Goal: Browse casually

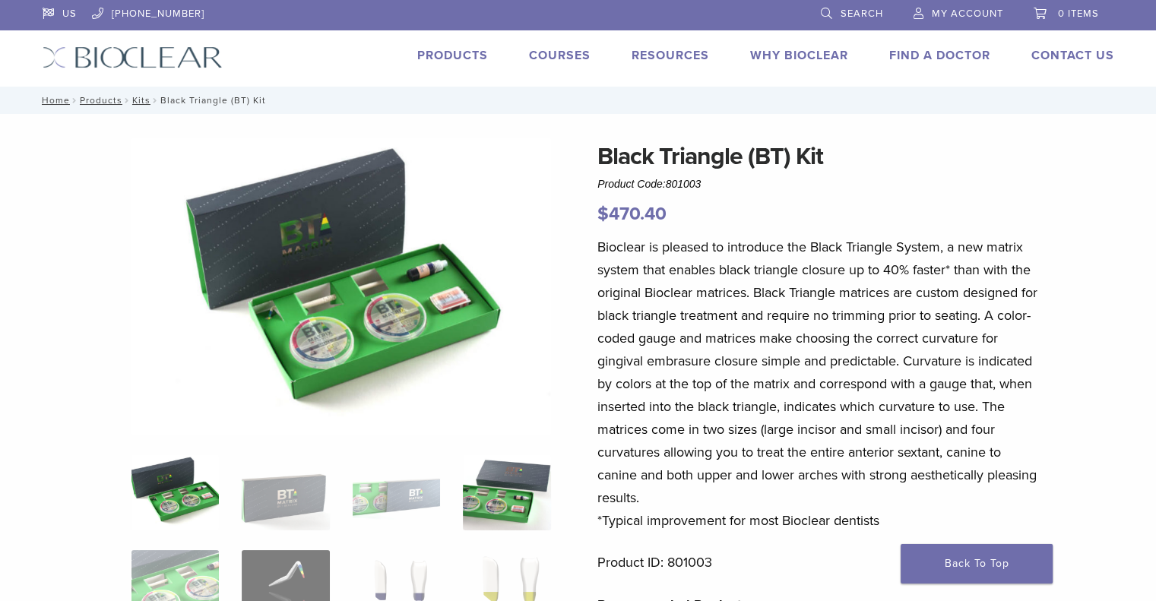
scroll to position [152, 0]
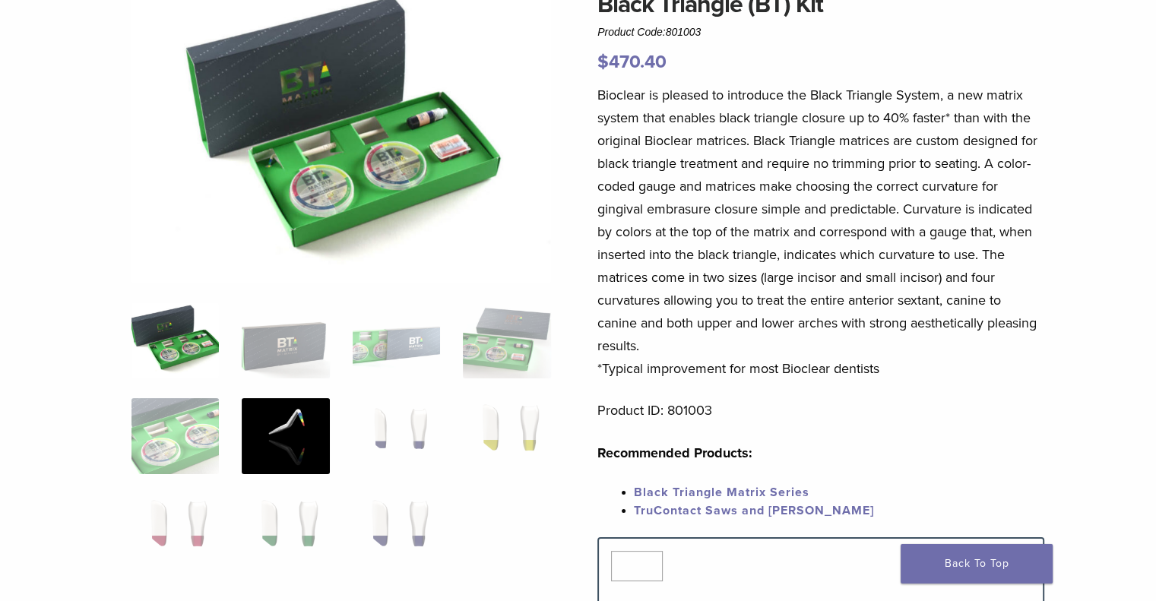
click at [290, 434] on img at bounding box center [285, 436] width 87 height 76
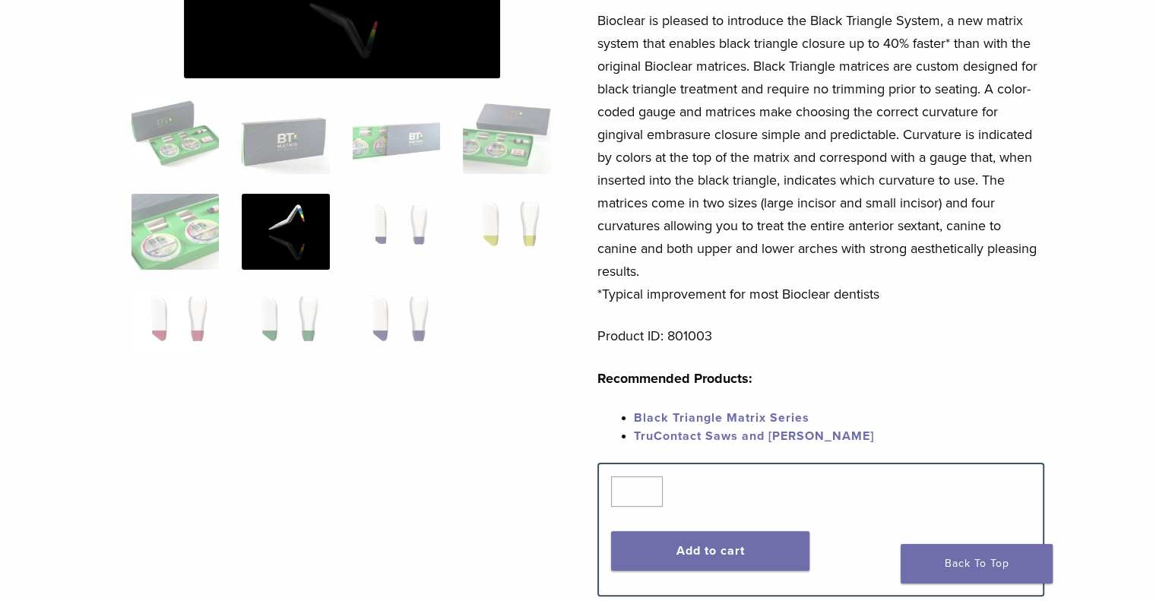
scroll to position [0, 0]
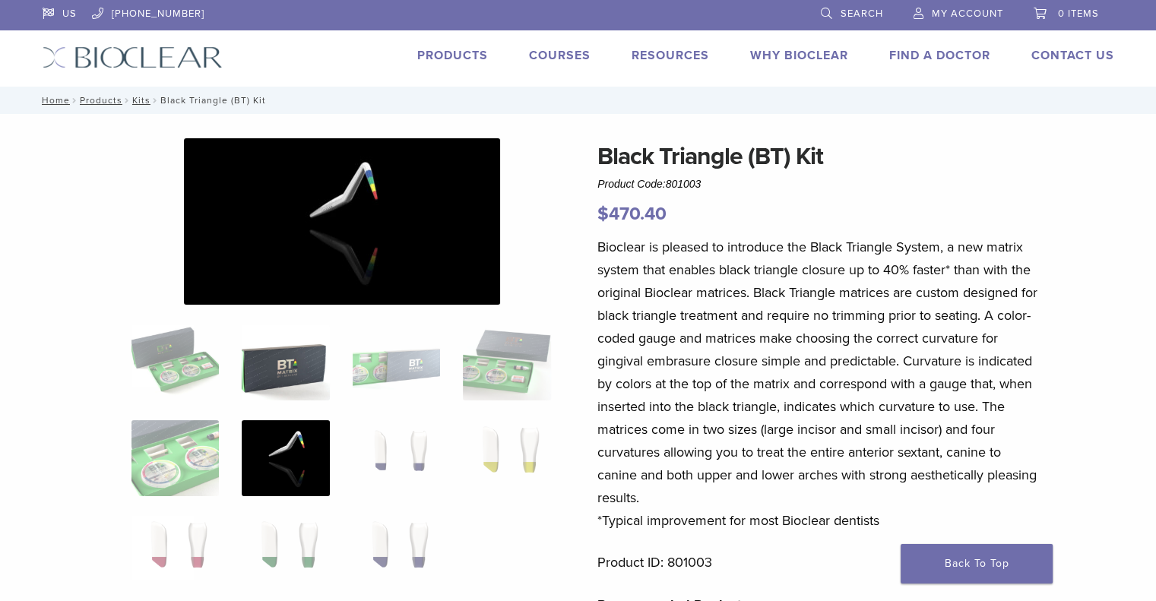
click at [284, 382] on img at bounding box center [285, 362] width 87 height 76
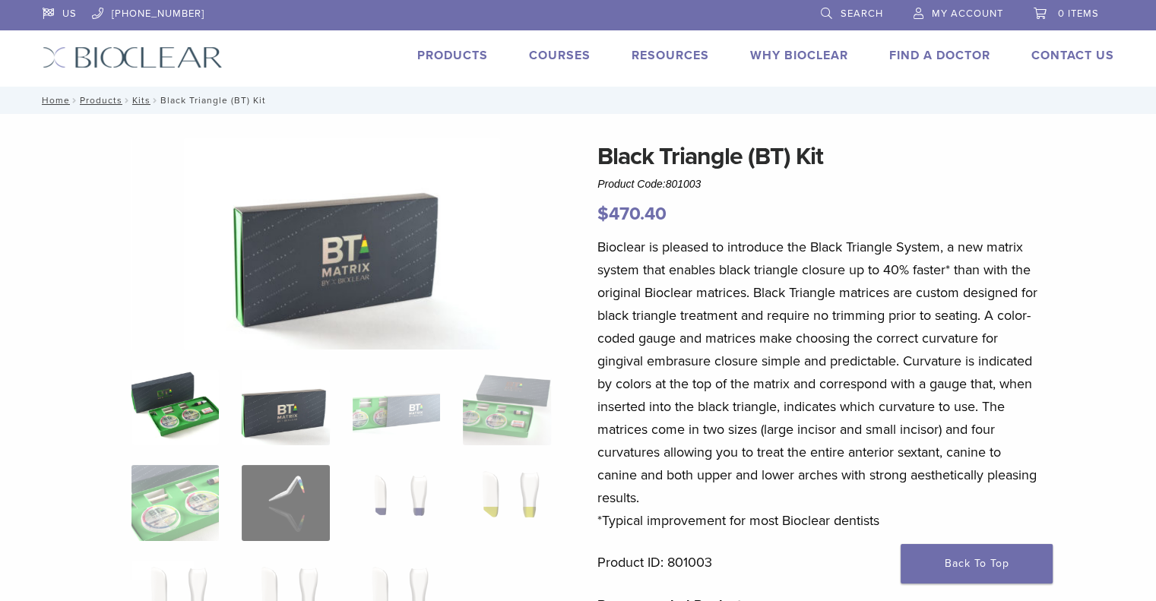
click at [192, 373] on img at bounding box center [174, 407] width 87 height 76
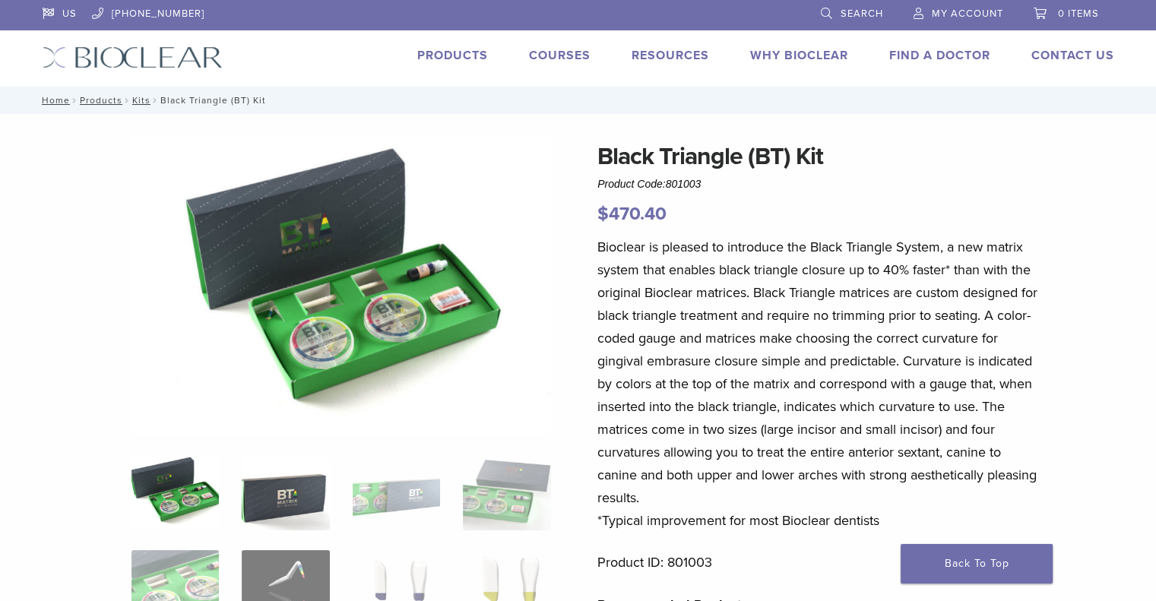
click at [280, 522] on img at bounding box center [285, 492] width 87 height 76
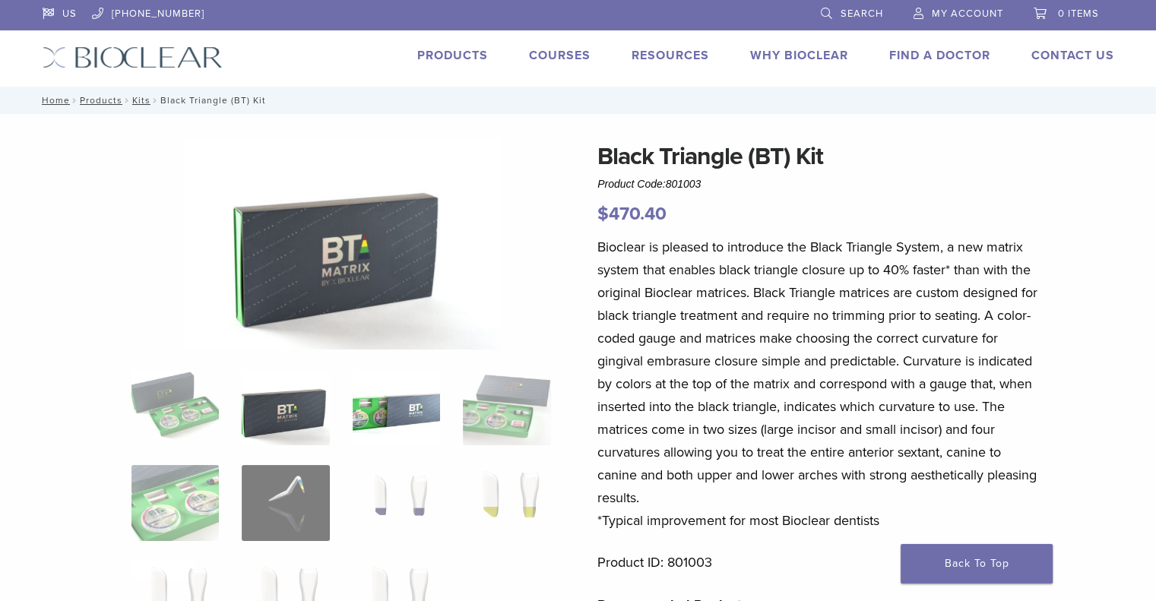
click at [388, 419] on img at bounding box center [396, 407] width 87 height 76
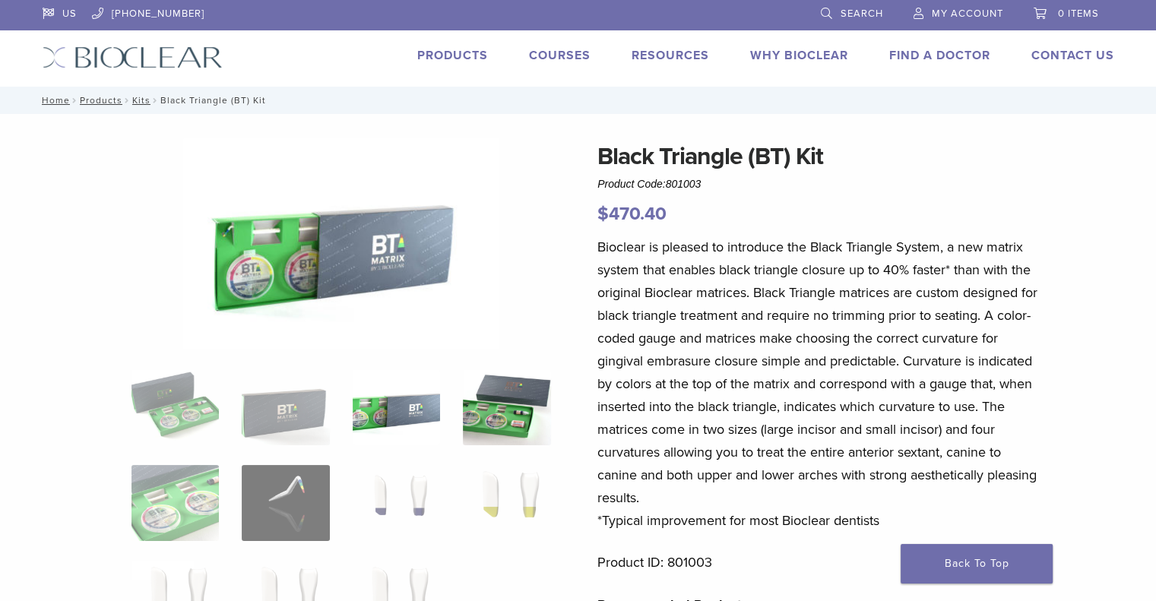
click at [497, 418] on img at bounding box center [506, 407] width 87 height 76
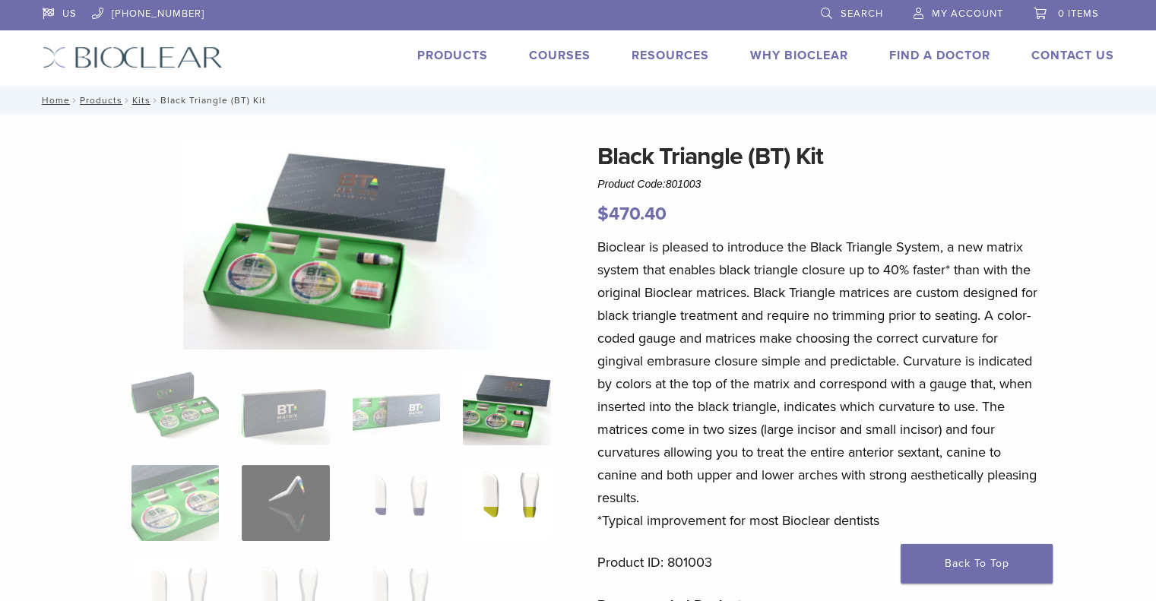
click at [492, 490] on img at bounding box center [506, 503] width 87 height 76
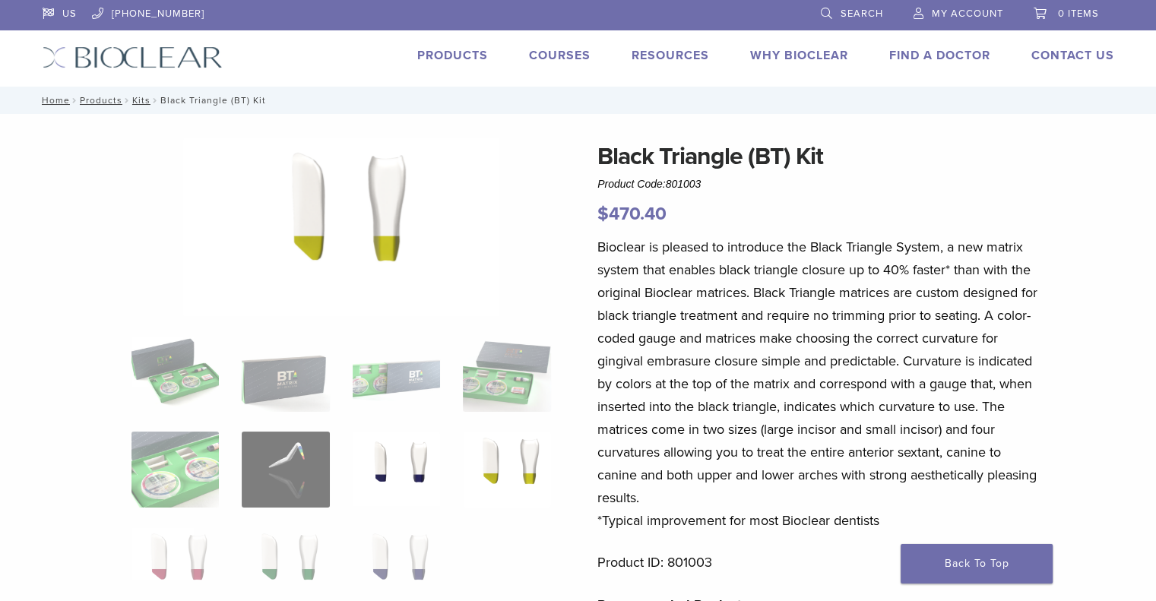
click at [386, 473] on img at bounding box center [396, 470] width 87 height 76
click at [397, 545] on img at bounding box center [396, 565] width 87 height 76
click at [305, 583] on img at bounding box center [285, 565] width 87 height 76
click at [155, 558] on img at bounding box center [174, 565] width 87 height 76
